Goal: Information Seeking & Learning: Learn about a topic

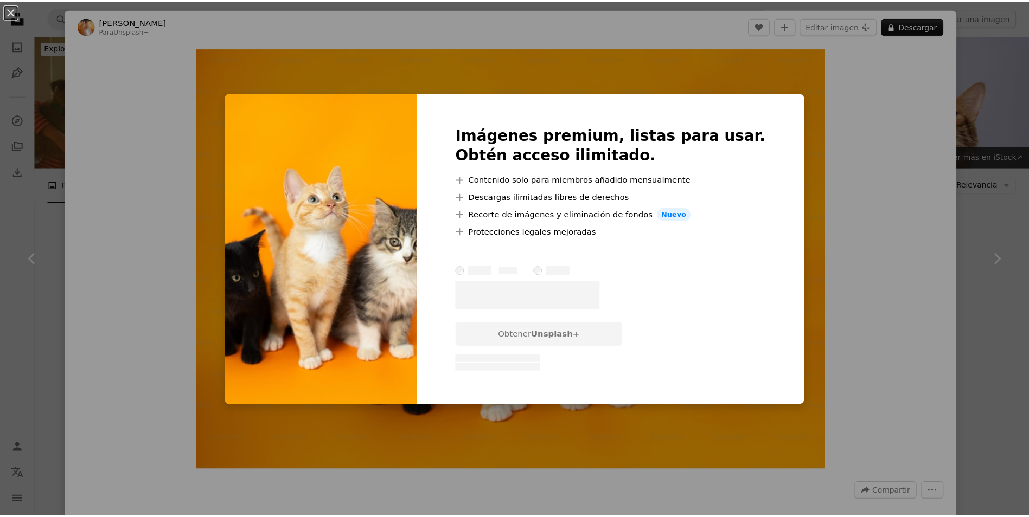
scroll to position [759, 0]
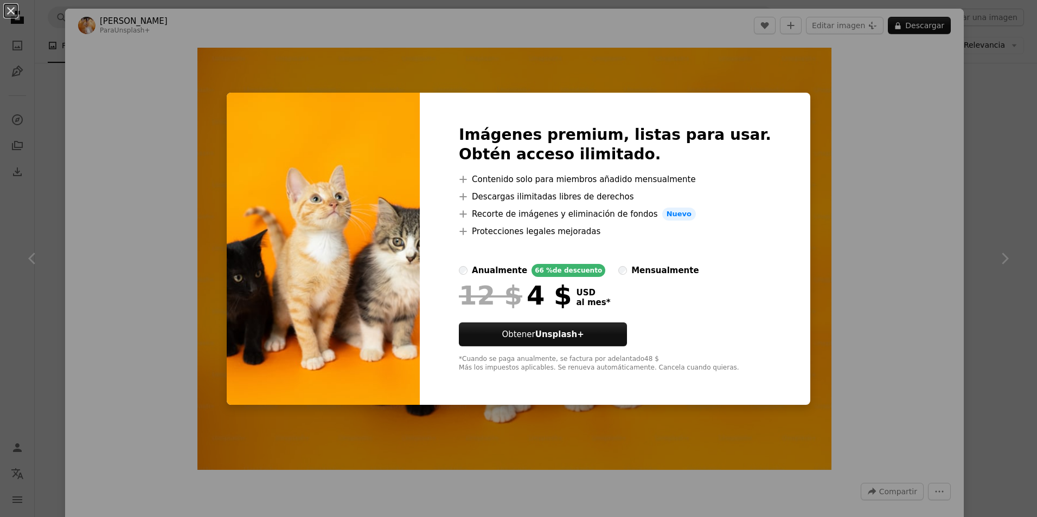
click at [850, 113] on div "An X shape Imágenes premium, listas para usar. Obtén acceso ilimitado. A plus s…" at bounding box center [518, 258] width 1037 height 517
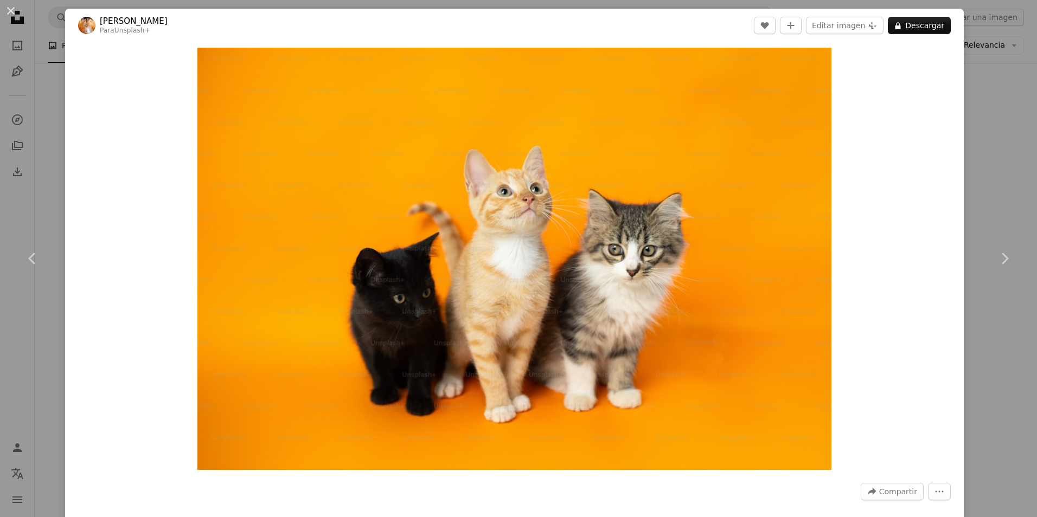
click at [996, 93] on div "An X shape Chevron left Chevron right [PERSON_NAME] Para Unsplash+ A heart A pl…" at bounding box center [518, 258] width 1037 height 517
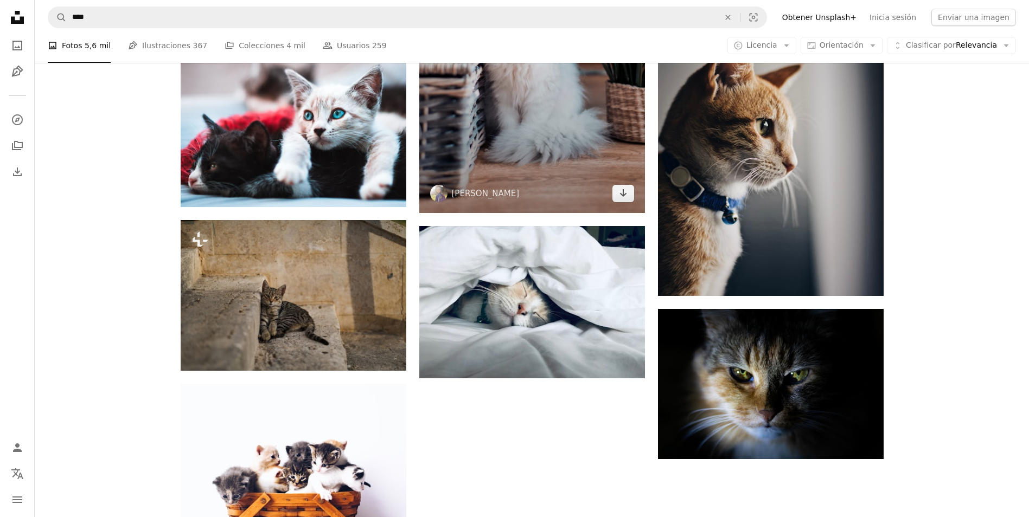
scroll to position [1356, 0]
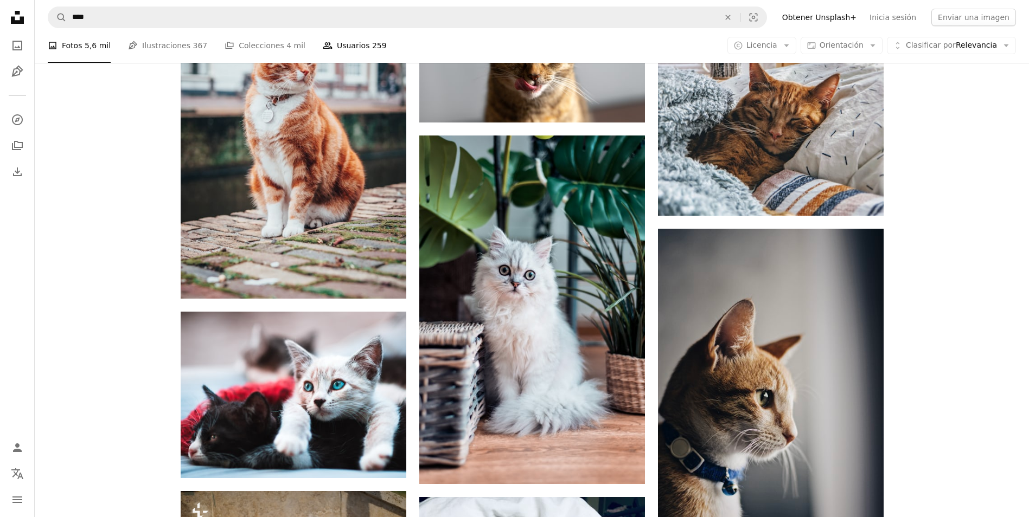
click at [336, 36] on link "People Usuarios 259" at bounding box center [355, 45] width 64 height 35
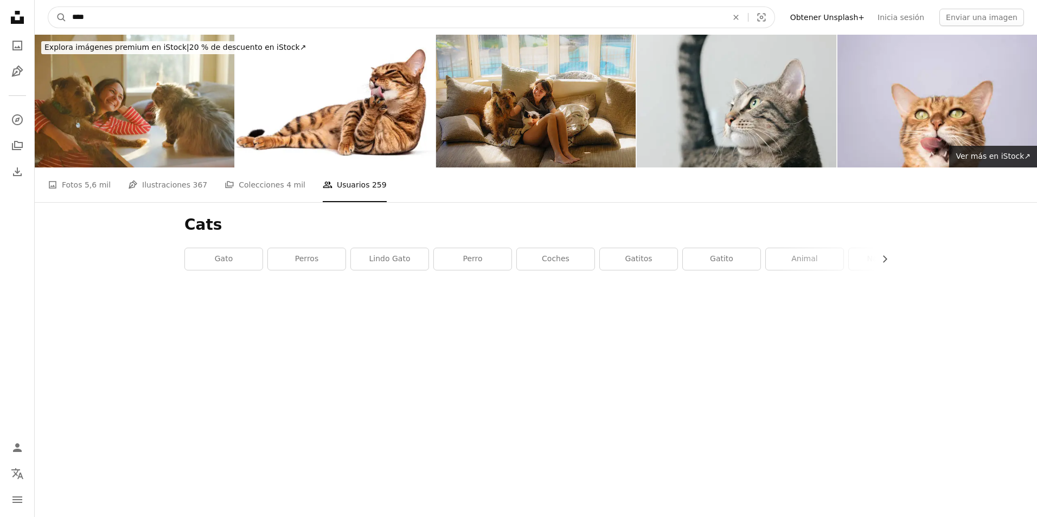
click at [345, 24] on input "****" at bounding box center [395, 17] width 657 height 21
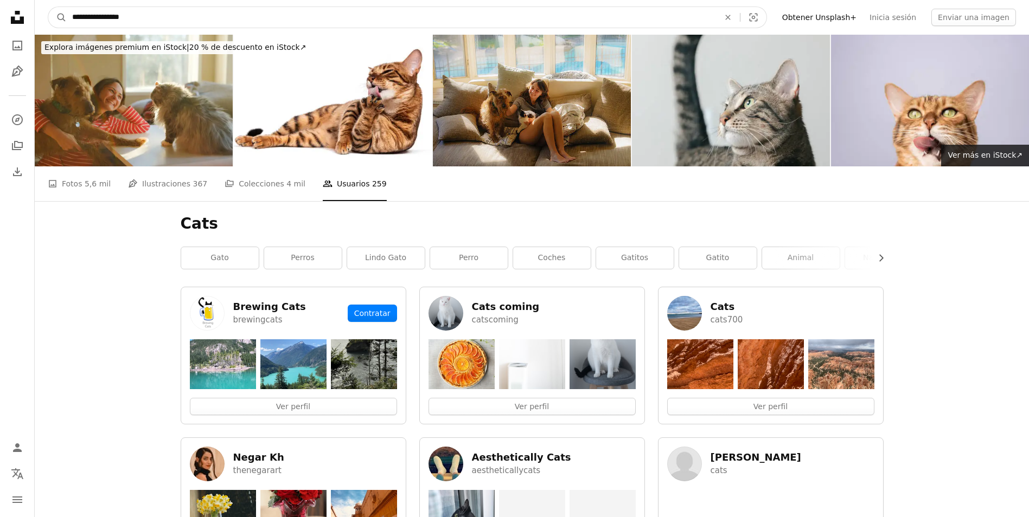
type input "**********"
click button "A magnifying glass" at bounding box center [57, 17] width 18 height 21
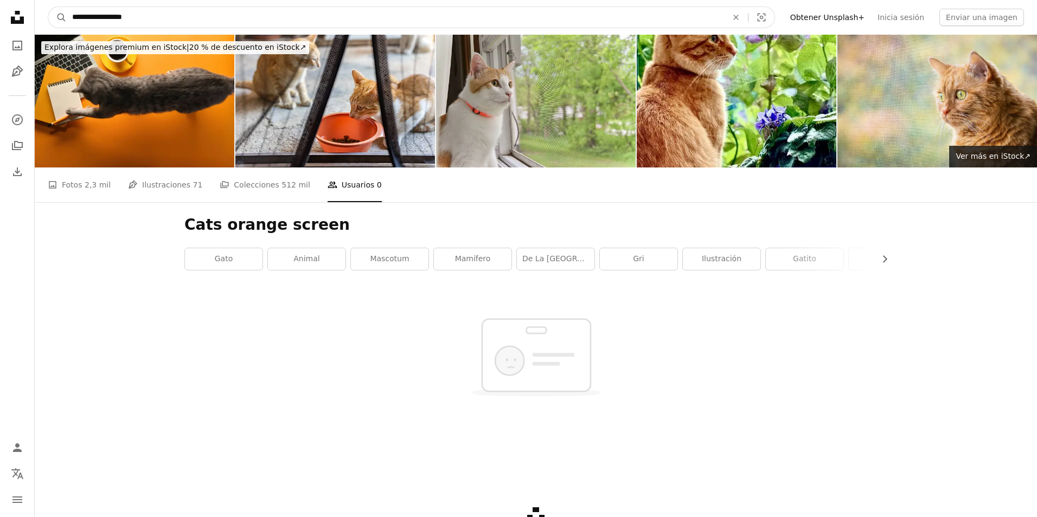
drag, startPoint x: 179, startPoint y: 25, endPoint x: 91, endPoint y: 24, distance: 88.9
click at [91, 24] on input "**********" at bounding box center [395, 17] width 657 height 21
type input "****"
click button "A magnifying glass" at bounding box center [57, 17] width 18 height 21
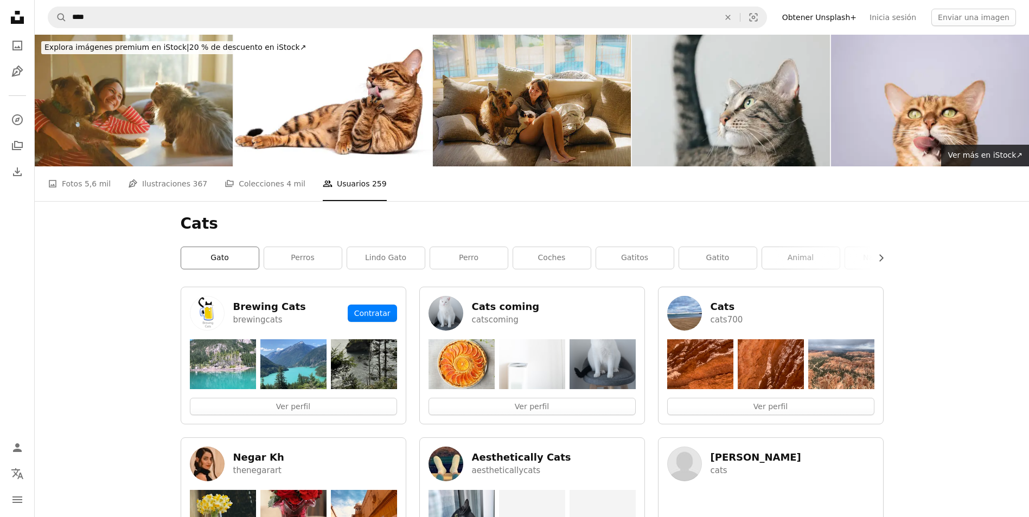
click at [233, 247] on link "gato" at bounding box center [220, 258] width 78 height 22
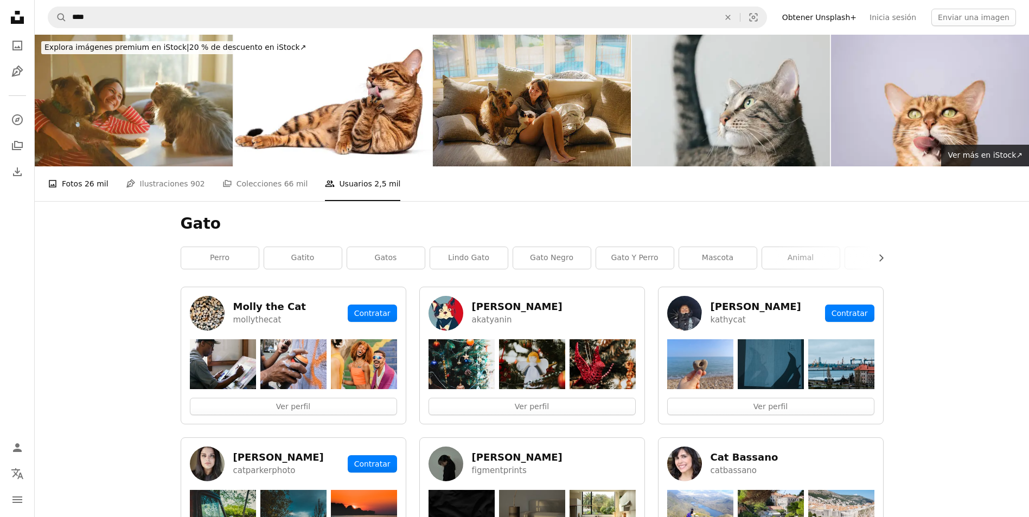
click at [100, 178] on span "26 mil" at bounding box center [97, 184] width 24 height 12
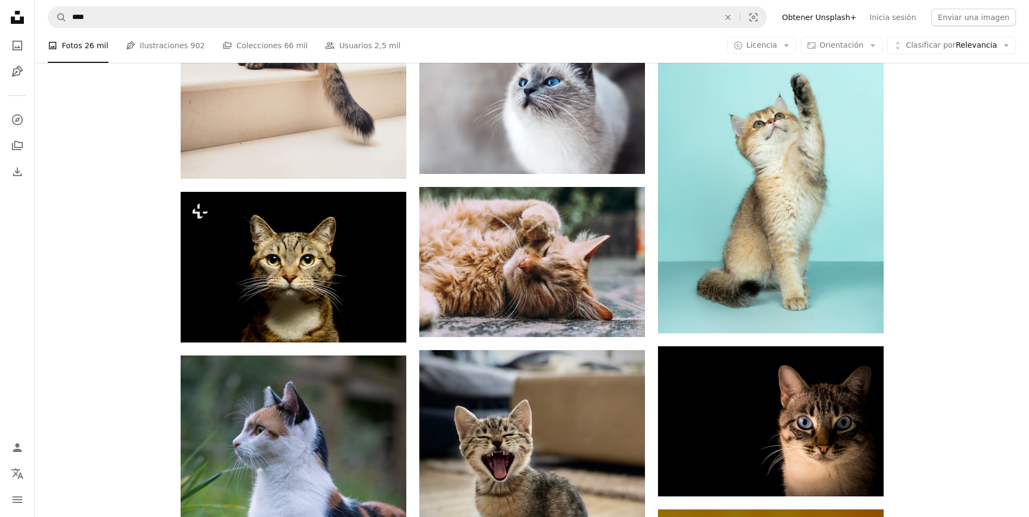
scroll to position [759, 0]
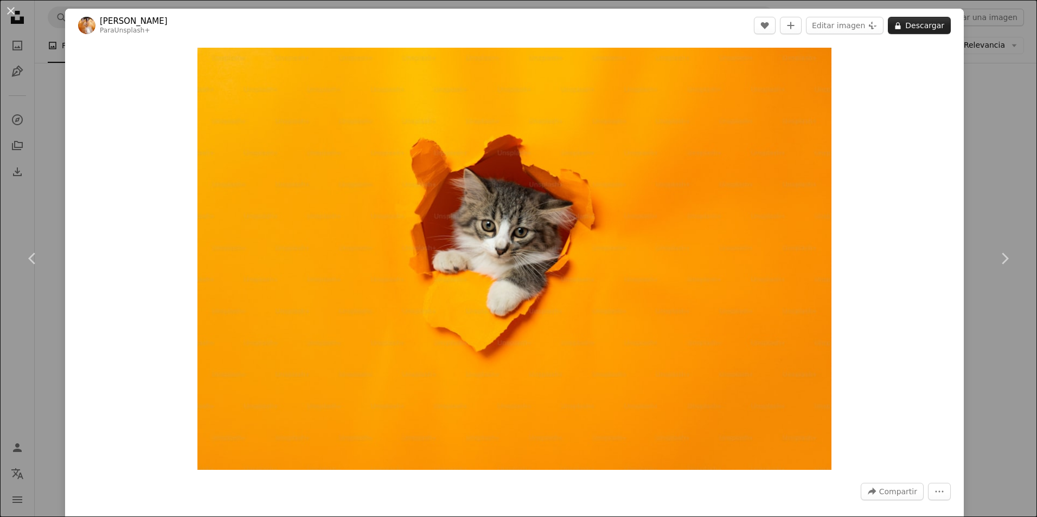
click at [919, 30] on button "A lock Descargar" at bounding box center [919, 25] width 63 height 17
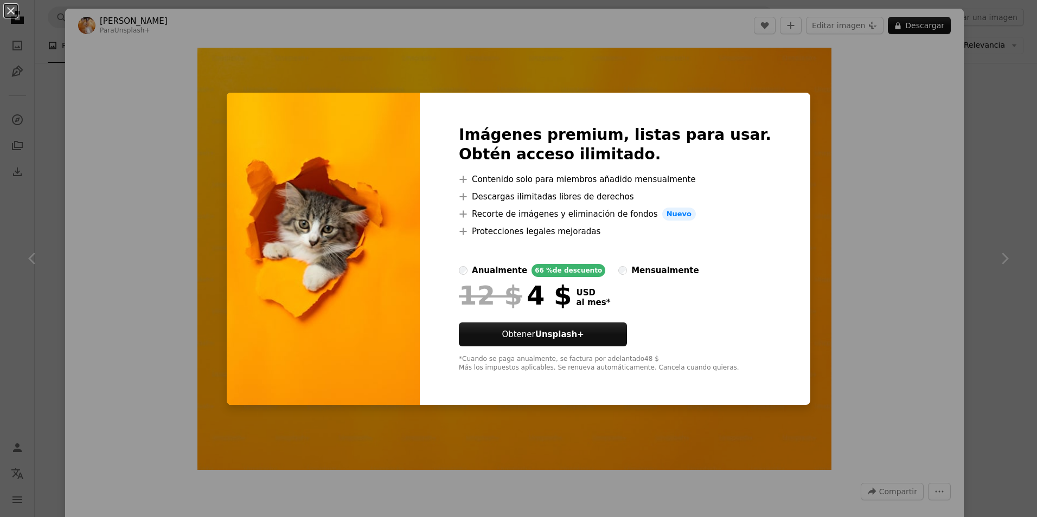
click at [897, 140] on div "An X shape Imágenes premium, listas para usar. Obtén acceso ilimitado. A plus s…" at bounding box center [518, 258] width 1037 height 517
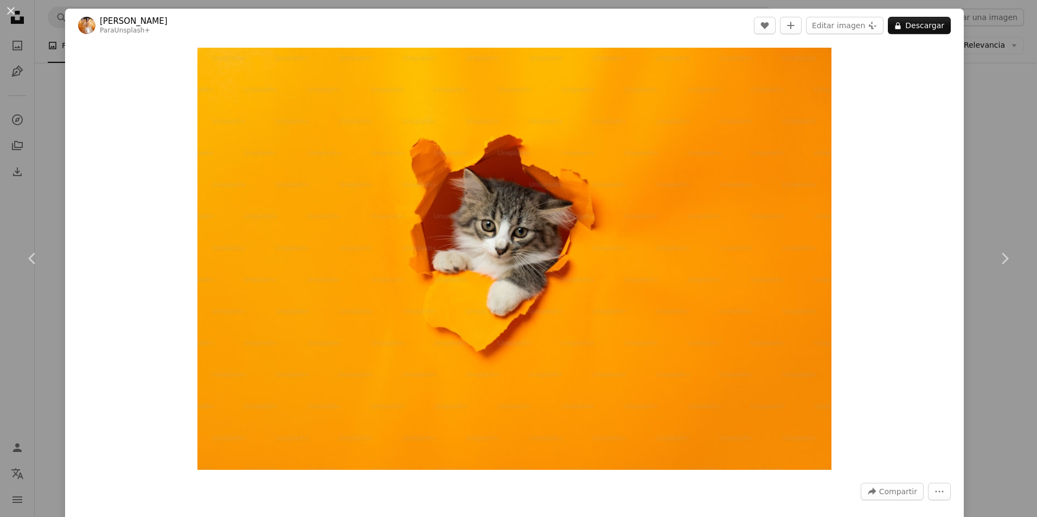
click at [973, 134] on div "An X shape Chevron left Chevron right [PERSON_NAME] Para Unsplash+ A heart A pl…" at bounding box center [518, 258] width 1037 height 517
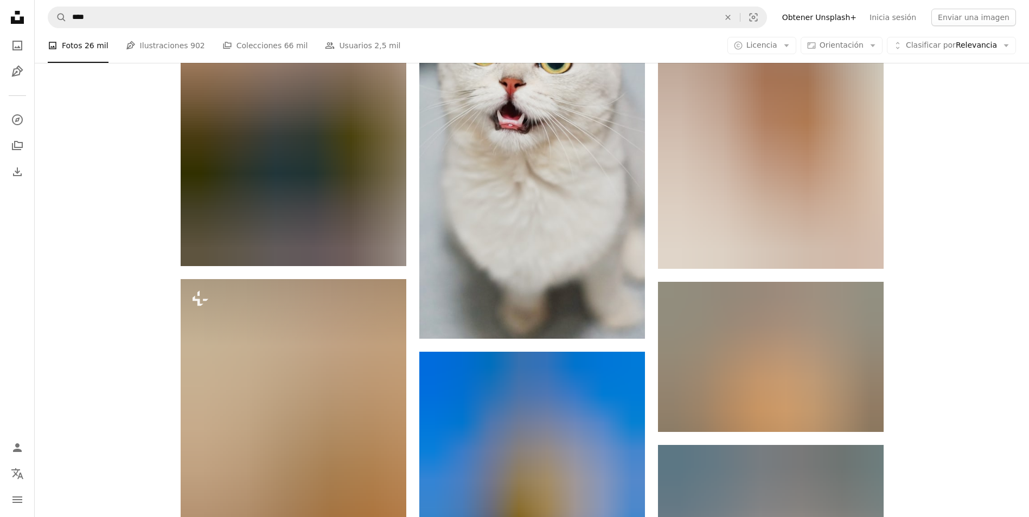
scroll to position [1497, 0]
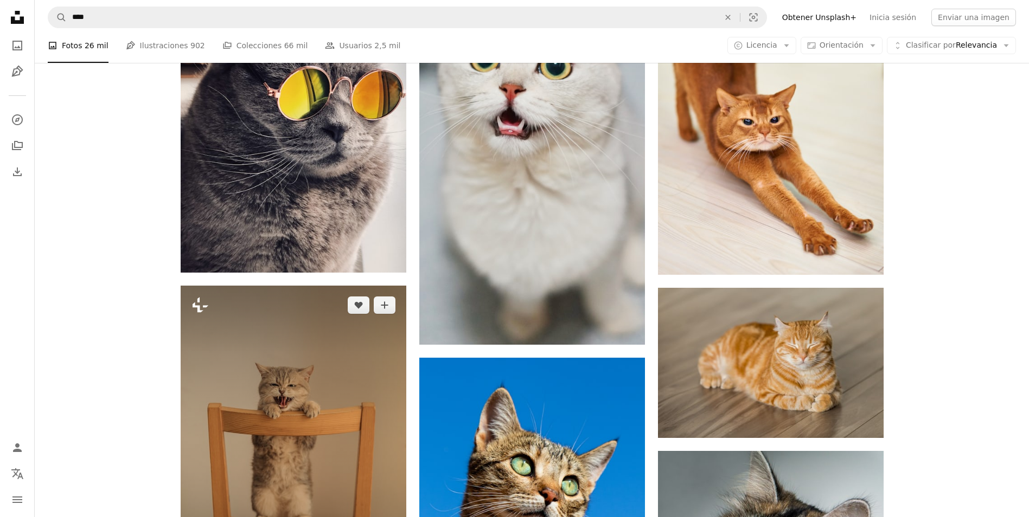
click at [202, 297] on icon "Plus sign for Unsplash+" at bounding box center [199, 305] width 17 height 17
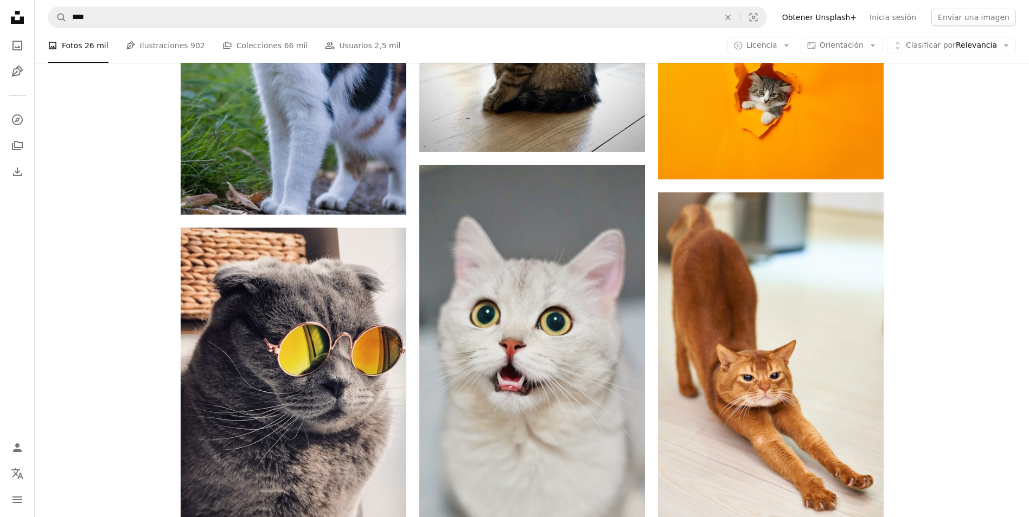
scroll to position [1605, 0]
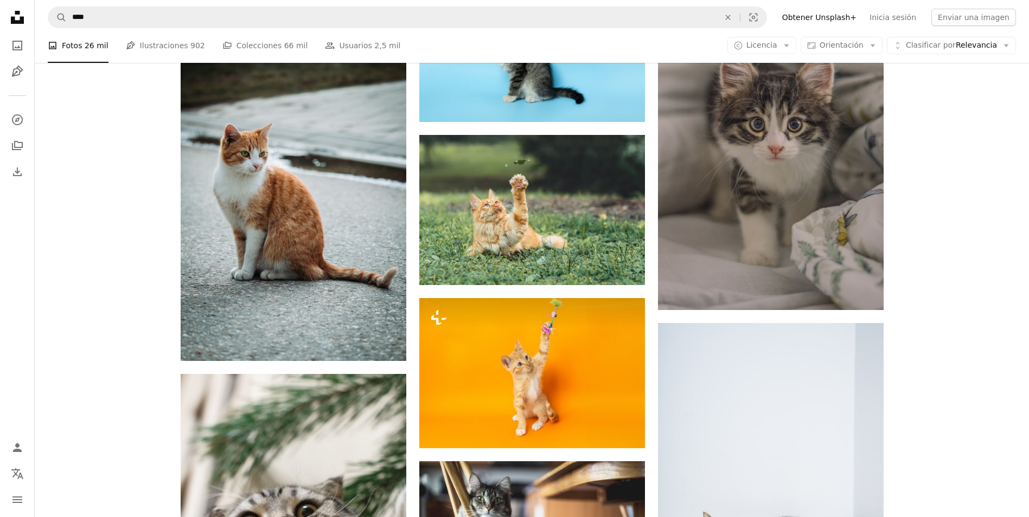
scroll to position [8763, 0]
